Goal: Task Accomplishment & Management: Manage account settings

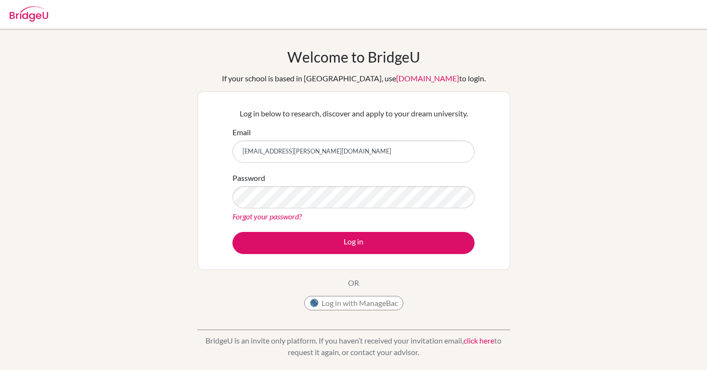
type input "aleshka.flores@delcamposchool.org"
click at [384, 153] on input "aleshka.flores@delcamposchool.org" at bounding box center [353, 152] width 242 height 22
drag, startPoint x: 384, startPoint y: 153, endPoint x: 214, endPoint y: 153, distance: 169.4
click at [214, 153] on div "Log in below to research, discover and apply to your dream university. Email al…" at bounding box center [353, 180] width 313 height 179
click at [305, 179] on div "Password Forgot your password?" at bounding box center [353, 197] width 242 height 50
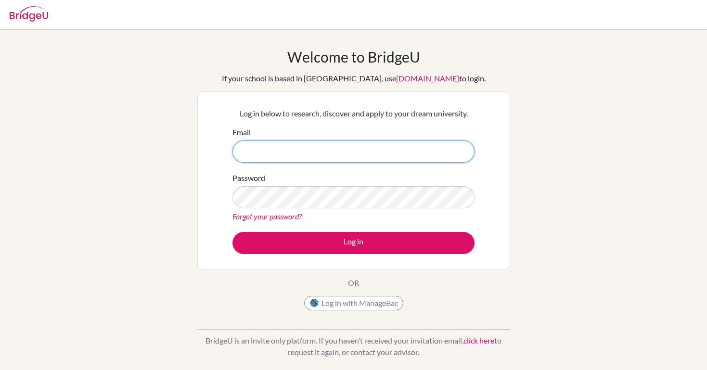
click at [302, 145] on input "Email" at bounding box center [353, 152] width 242 height 22
type input "[EMAIL_ADDRESS][DOMAIN_NAME]"
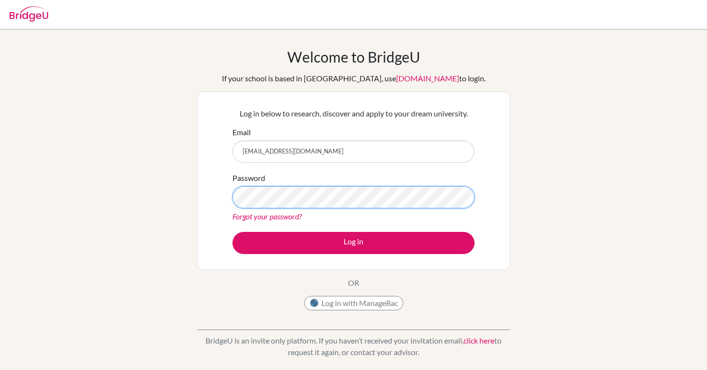
click at [353, 243] on button "Log in" at bounding box center [353, 243] width 242 height 22
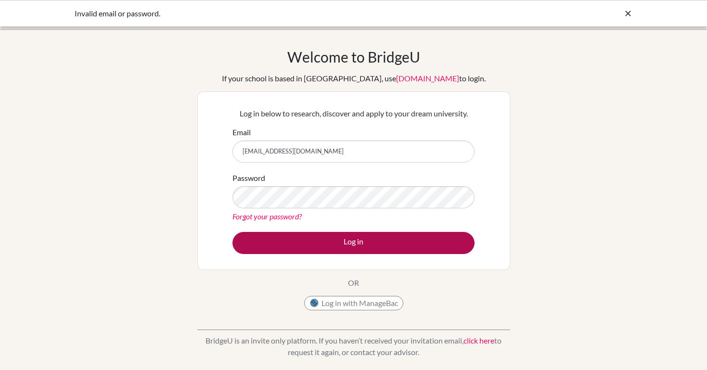
click at [325, 244] on button "Log in" at bounding box center [353, 243] width 242 height 22
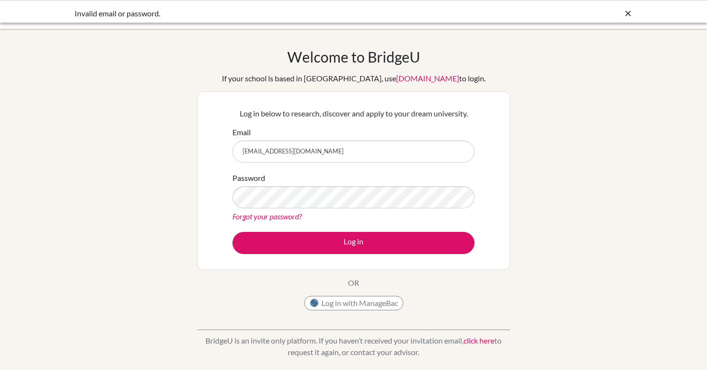
click at [325, 244] on button "Log in" at bounding box center [353, 243] width 242 height 22
click at [363, 153] on input "[EMAIL_ADDRESS][DOMAIN_NAME]" at bounding box center [353, 152] width 242 height 22
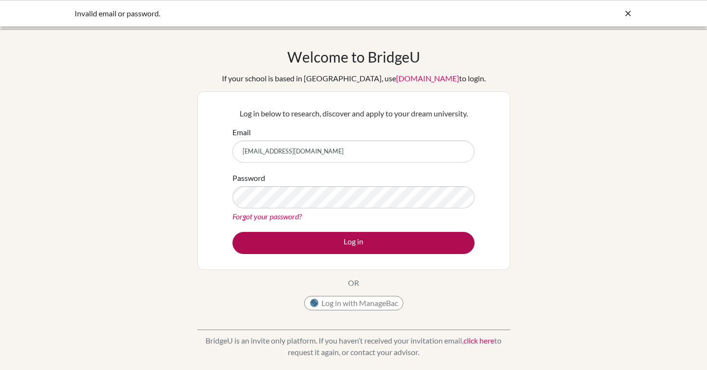
click at [401, 249] on button "Log in" at bounding box center [353, 243] width 242 height 22
click at [417, 232] on button "Log in" at bounding box center [353, 243] width 242 height 22
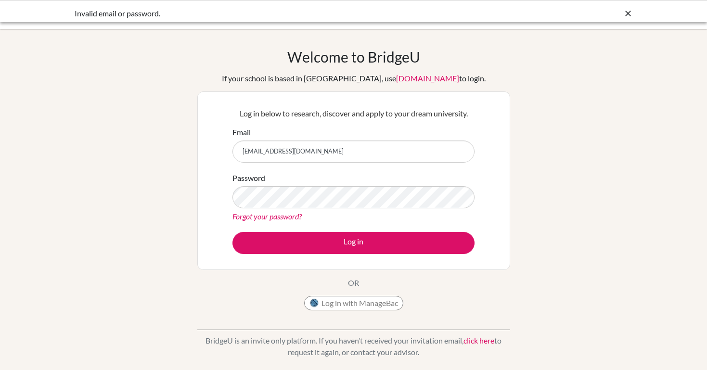
click at [295, 215] on link "Forgot your password?" at bounding box center [266, 216] width 69 height 9
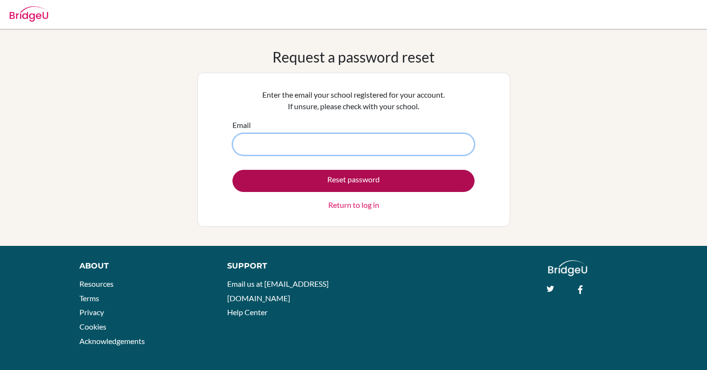
type input "[EMAIL_ADDRESS][DOMAIN_NAME]"
click at [306, 179] on button "Reset password" at bounding box center [353, 181] width 242 height 22
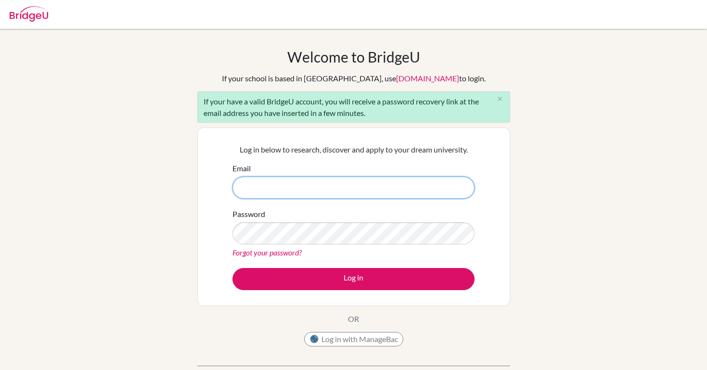
type input "[EMAIL_ADDRESS][DOMAIN_NAME]"
click at [355, 218] on div "Password Forgot your password?" at bounding box center [353, 233] width 242 height 50
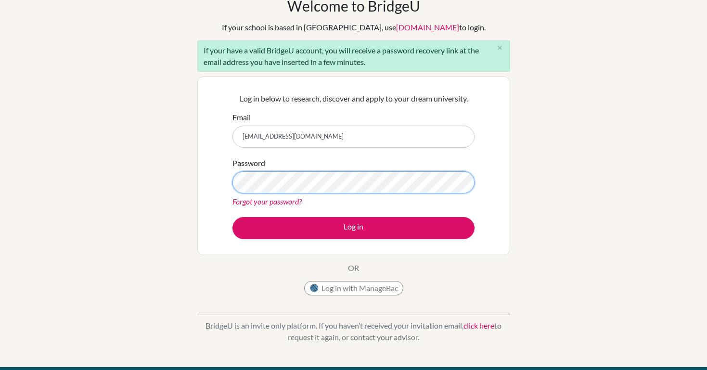
scroll to position [51, 0]
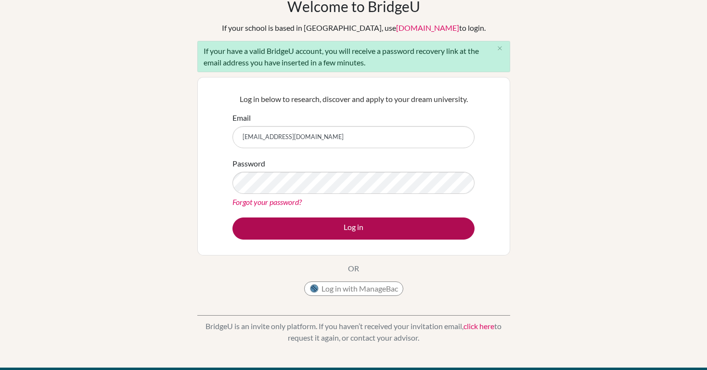
click at [407, 233] on button "Log in" at bounding box center [353, 229] width 242 height 22
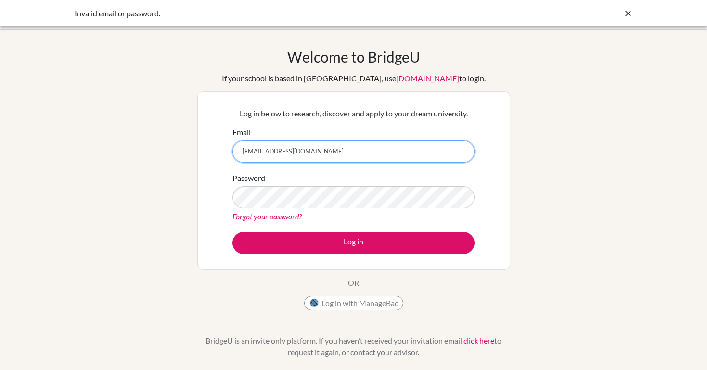
click at [298, 156] on input "[EMAIL_ADDRESS][DOMAIN_NAME]" at bounding box center [353, 152] width 242 height 22
click at [191, 203] on div "Welcome to BridgeU If your school is based in China, use app.bridge-u.com.cn to…" at bounding box center [353, 205] width 707 height 315
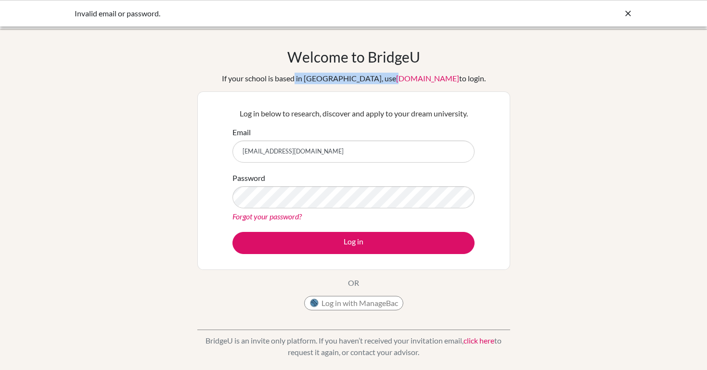
drag, startPoint x: 315, startPoint y: 80, endPoint x: 366, endPoint y: 104, distance: 56.8
click at [370, 80] on div "If your school is based in China, use app.bridge-u.com.cn to login." at bounding box center [354, 79] width 264 height 12
click at [380, 221] on div "Forgot your password?" at bounding box center [353, 217] width 242 height 12
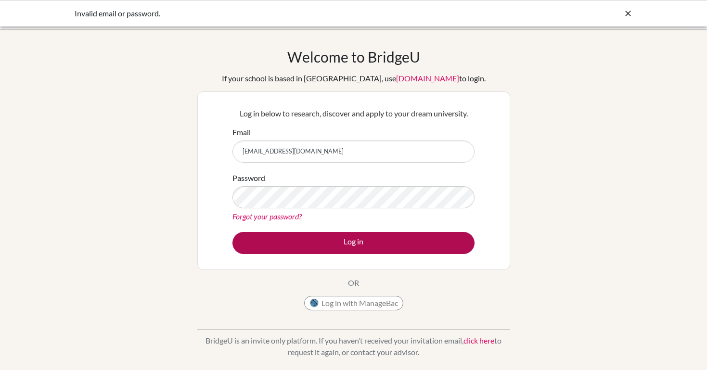
click at [380, 235] on button "Log in" at bounding box center [353, 243] width 242 height 22
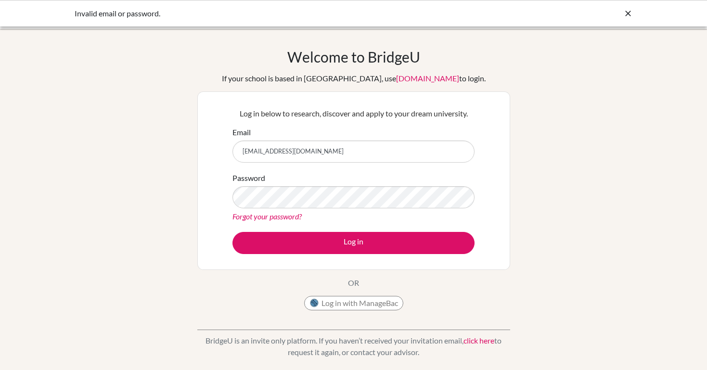
click at [399, 256] on div "Log in below to research, discover and apply to your dream university. Email al…" at bounding box center [354, 181] width 254 height 158
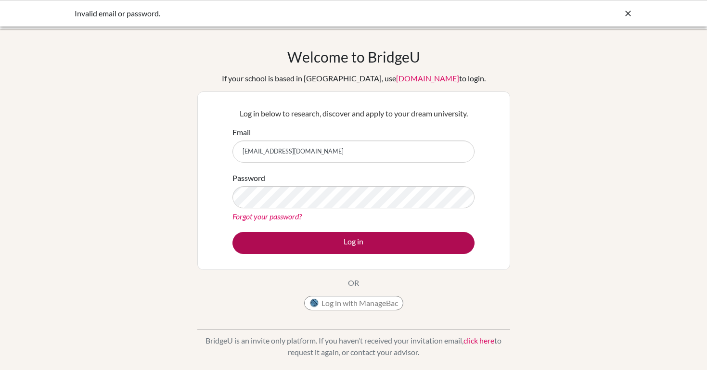
click at [393, 236] on button "Log in" at bounding box center [353, 243] width 242 height 22
click at [393, 241] on button "Log in" at bounding box center [353, 243] width 242 height 22
click at [319, 245] on button "Log in" at bounding box center [353, 243] width 242 height 22
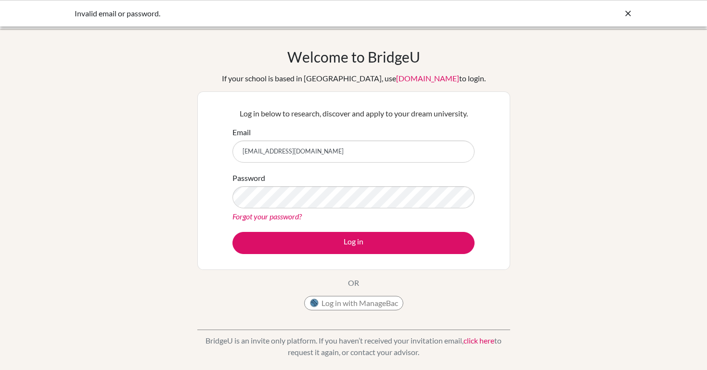
click at [400, 218] on div "Forgot your password?" at bounding box center [353, 217] width 242 height 12
click at [282, 216] on link "Forgot your password?" at bounding box center [266, 216] width 69 height 9
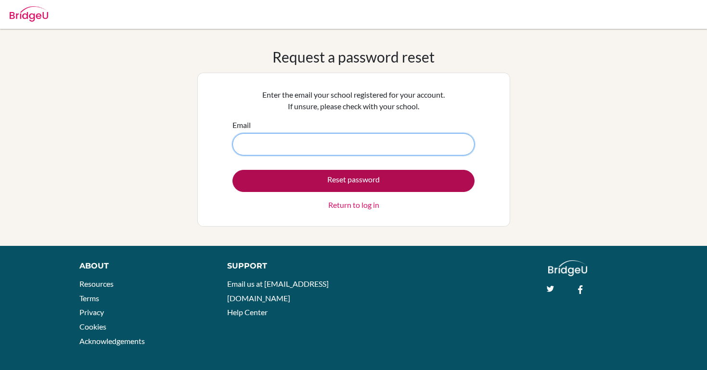
type input "[EMAIL_ADDRESS][DOMAIN_NAME]"
click at [319, 181] on button "Reset password" at bounding box center [353, 181] width 242 height 22
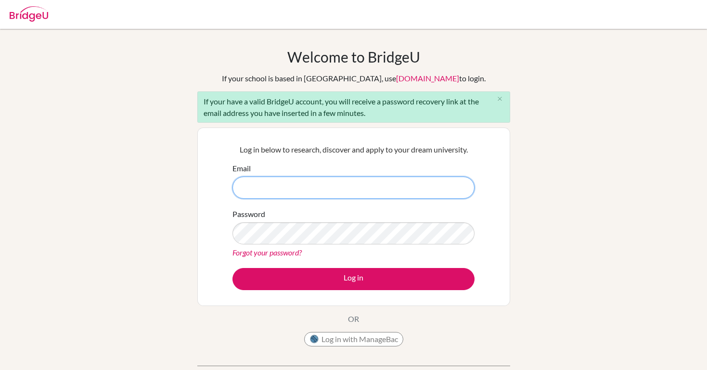
type input "[EMAIL_ADDRESS][DOMAIN_NAME]"
click at [353, 279] on button "Log in" at bounding box center [353, 279] width 242 height 22
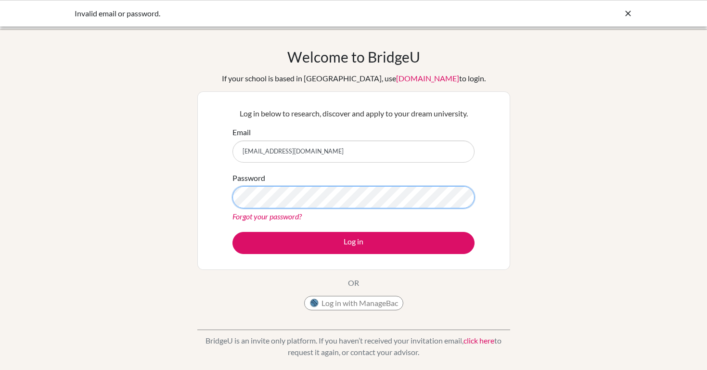
click at [353, 243] on button "Log in" at bounding box center [353, 243] width 242 height 22
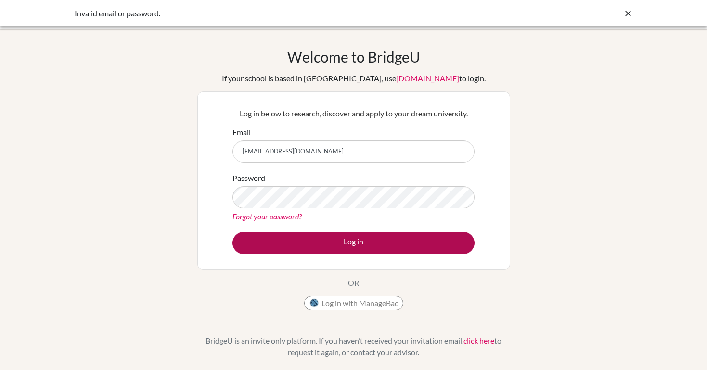
click at [372, 238] on button "Log in" at bounding box center [353, 243] width 242 height 22
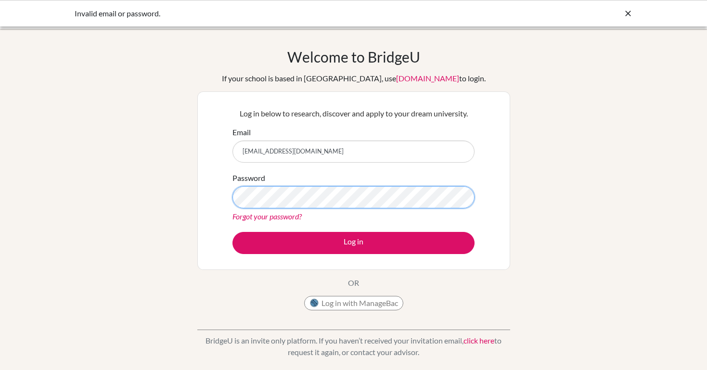
click at [353, 243] on button "Log in" at bounding box center [353, 243] width 242 height 22
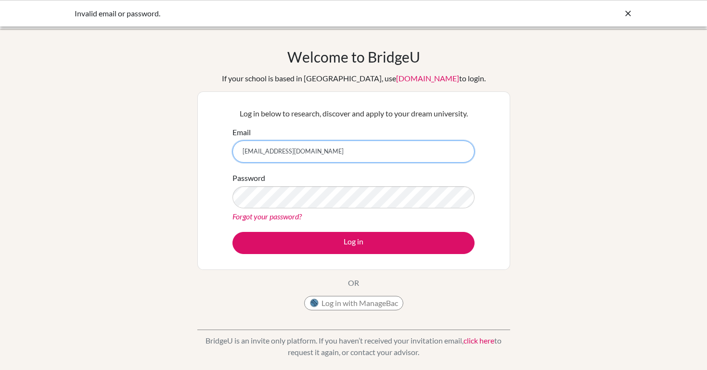
drag, startPoint x: 374, startPoint y: 155, endPoint x: 243, endPoint y: 147, distance: 131.7
click at [243, 147] on input "alegeneveee@gmail.com" at bounding box center [353, 152] width 242 height 22
type input "aleshka.flores@delcamposchool.org"
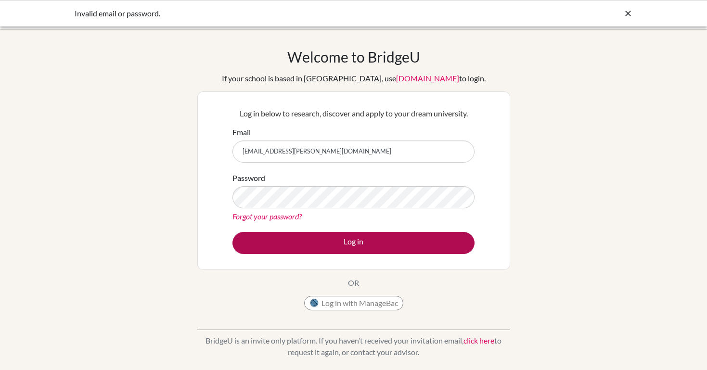
click at [294, 243] on button "Log in" at bounding box center [353, 243] width 242 height 22
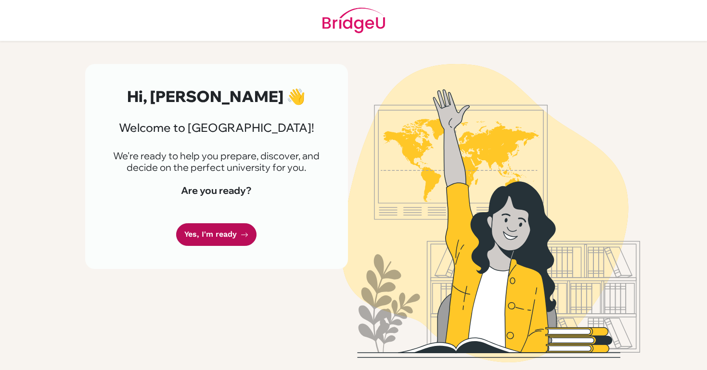
click at [219, 230] on link "Yes, I'm ready" at bounding box center [216, 234] width 80 height 23
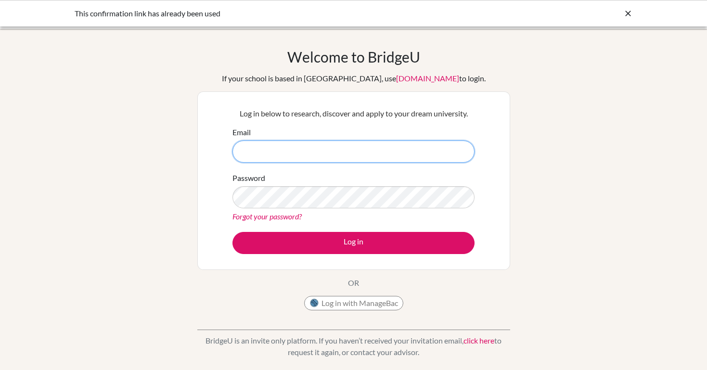
type input "[EMAIL_ADDRESS][DOMAIN_NAME]"
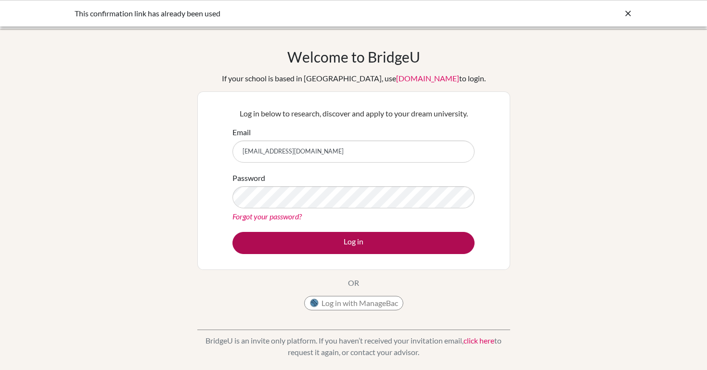
click at [286, 239] on button "Log in" at bounding box center [353, 243] width 242 height 22
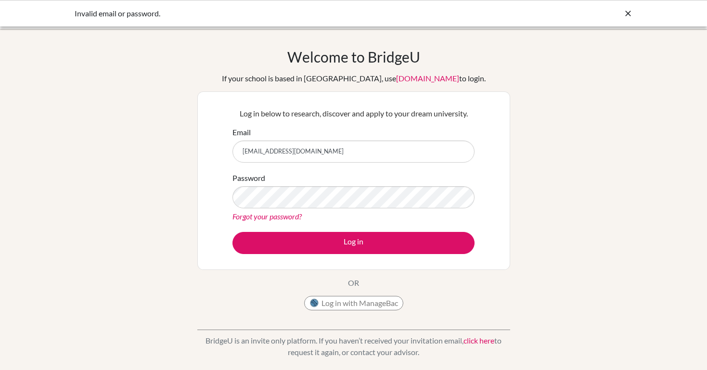
click at [480, 315] on div "BridgeU is an invite only platform. If you haven’t received your invitation ema…" at bounding box center [353, 339] width 313 height 48
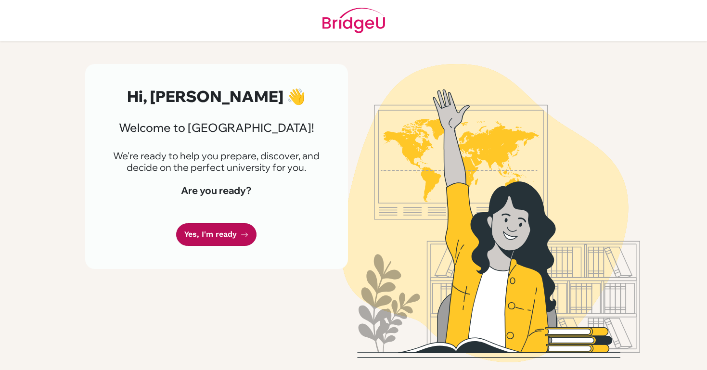
click at [228, 228] on link "Yes, I'm ready" at bounding box center [216, 234] width 80 height 23
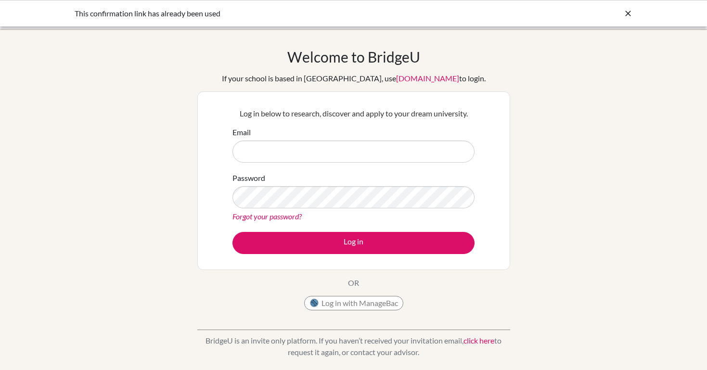
click at [379, 145] on input "Email" at bounding box center [353, 152] width 242 height 22
click at [370, 149] on input "Email" at bounding box center [353, 152] width 242 height 22
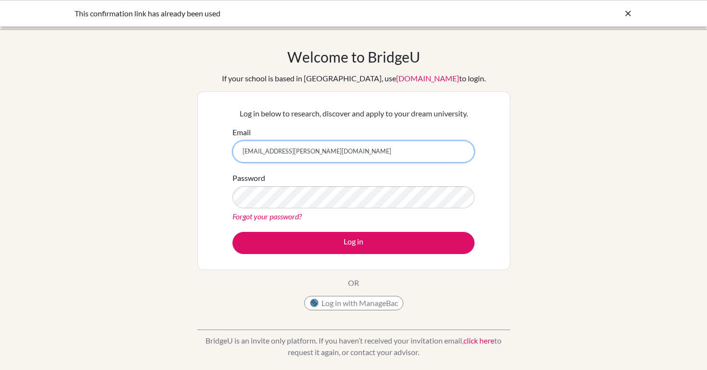
type input "[EMAIL_ADDRESS][DOMAIN_NAME]"
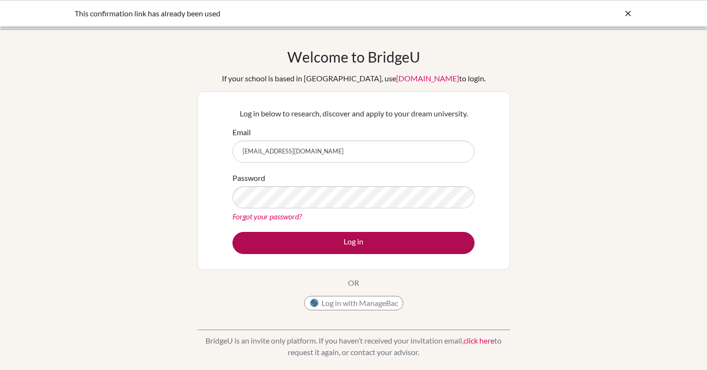
click at [374, 243] on button "Log in" at bounding box center [353, 243] width 242 height 22
click at [344, 243] on button "Log in" at bounding box center [353, 243] width 242 height 22
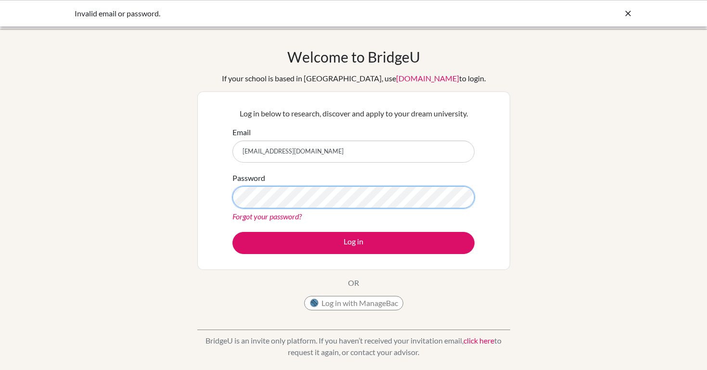
click at [353, 243] on button "Log in" at bounding box center [353, 243] width 242 height 22
click at [520, 174] on div "Welcome to BridgeU If your school is based in China, use app.bridge-u.com.cn to…" at bounding box center [353, 205] width 707 height 315
click at [270, 217] on link "Forgot your password?" at bounding box center [266, 216] width 69 height 9
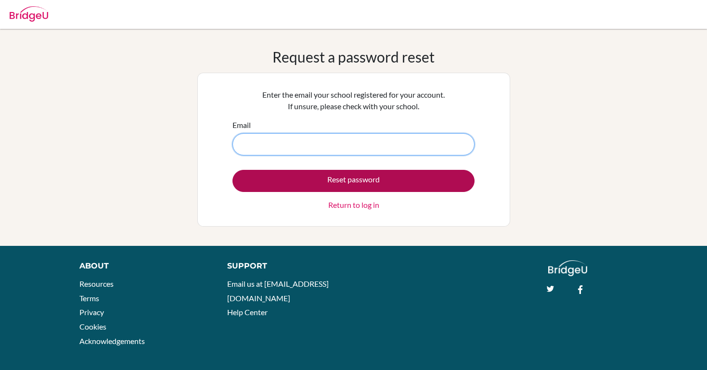
type input "[EMAIL_ADDRESS][DOMAIN_NAME]"
click at [337, 185] on button "Reset password" at bounding box center [353, 181] width 242 height 22
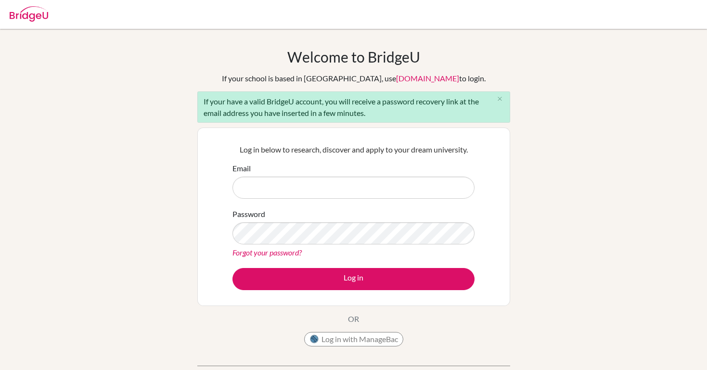
click at [352, 199] on form "Email Password Forgot your password? Log in" at bounding box center [353, 227] width 242 height 128
click at [363, 187] on input "Email" at bounding box center [353, 188] width 242 height 22
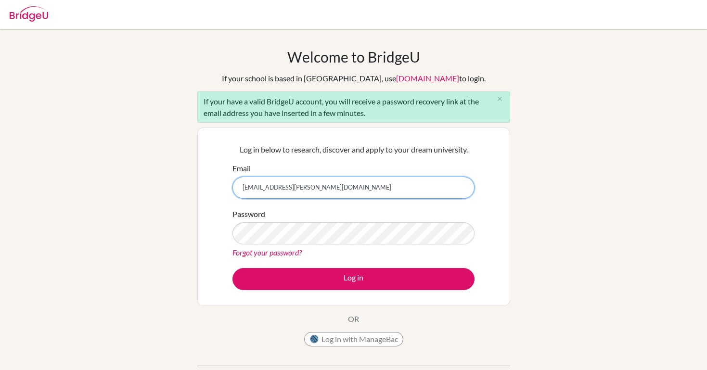
type input "[EMAIL_ADDRESS][PERSON_NAME][DOMAIN_NAME]"
click at [364, 260] on form "Email aleshka.flores@delcamposchool.org Password Forgot your password? Log in" at bounding box center [353, 227] width 242 height 128
click at [296, 253] on link "Forgot your password?" at bounding box center [266, 252] width 69 height 9
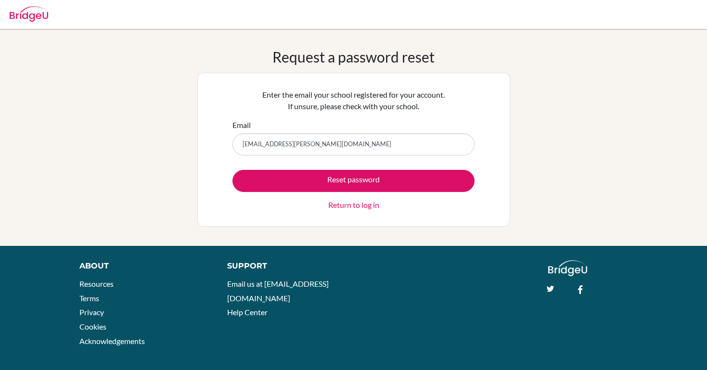
click at [325, 146] on input "[EMAIL_ADDRESS][PERSON_NAME][DOMAIN_NAME]" at bounding box center [353, 144] width 242 height 22
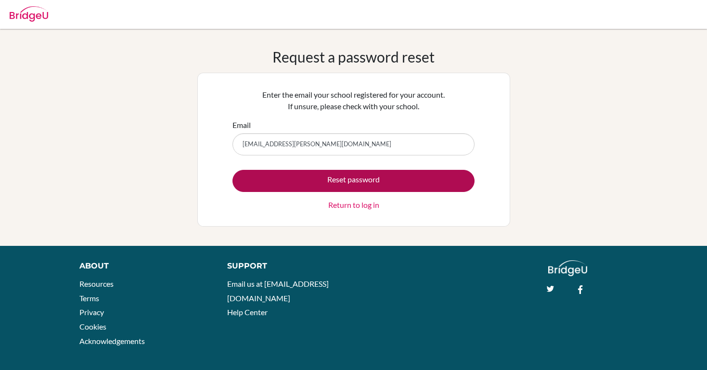
type input "[EMAIL_ADDRESS][PERSON_NAME][DOMAIN_NAME]"
click at [349, 187] on button "Reset password" at bounding box center [353, 181] width 242 height 22
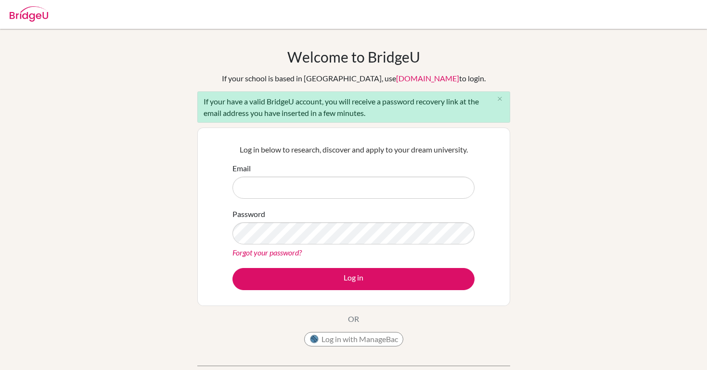
click at [309, 0] on div at bounding box center [353, 14] width 697 height 29
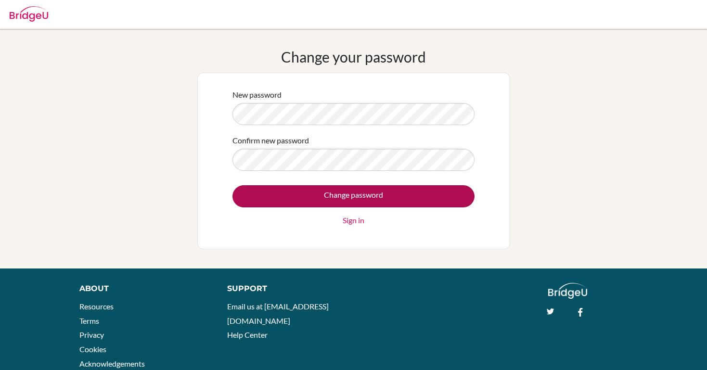
click at [317, 193] on input "Change password" at bounding box center [353, 196] width 242 height 22
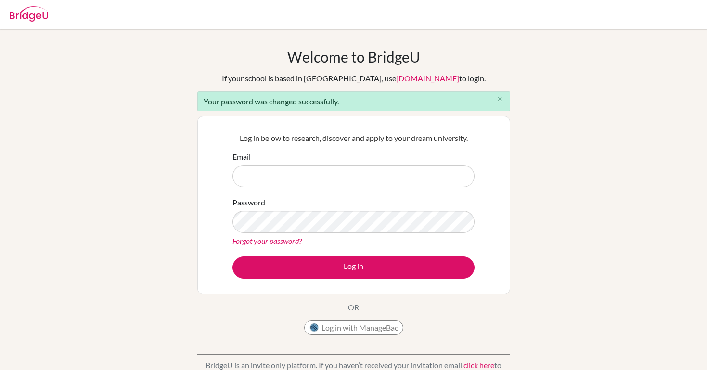
click at [333, 178] on input "Email" at bounding box center [353, 176] width 242 height 22
type input "[EMAIL_ADDRESS][PERSON_NAME][DOMAIN_NAME]"
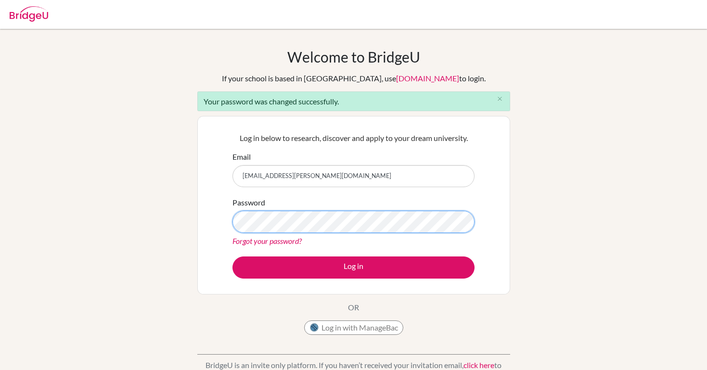
click at [353, 267] on button "Log in" at bounding box center [353, 267] width 242 height 22
